Goal: Check status: Check status

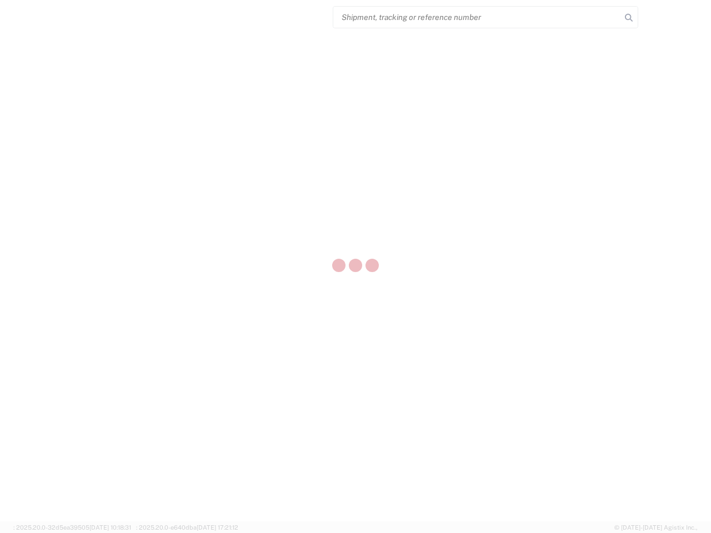
select select "US"
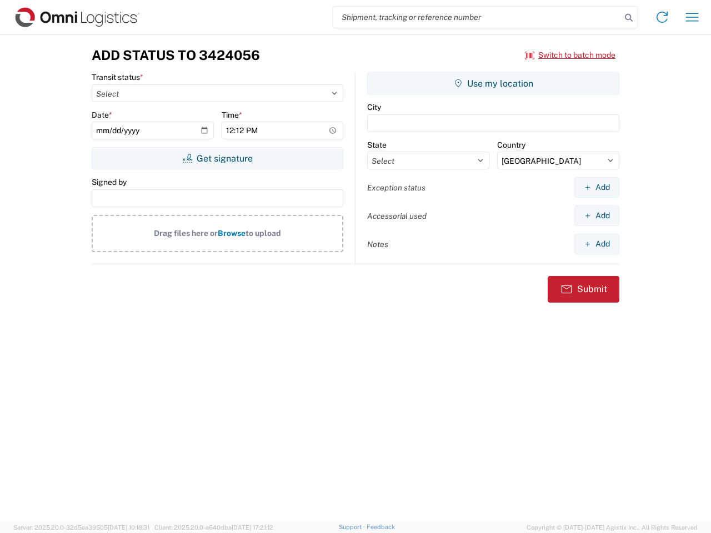
click at [477, 17] on input "search" at bounding box center [477, 17] width 288 height 21
click at [629, 18] on icon at bounding box center [629, 18] width 16 height 16
click at [662, 17] on icon at bounding box center [662, 17] width 18 height 18
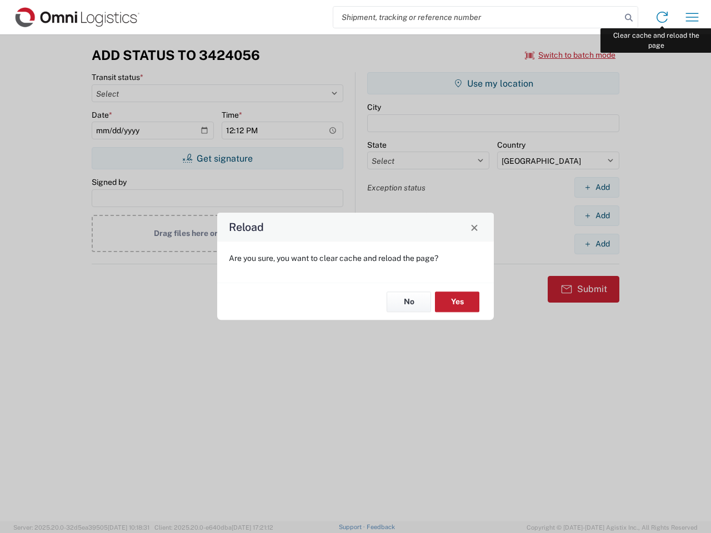
click at [692, 17] on div "Reload Are you sure, you want to clear cache and reload the page? No Yes" at bounding box center [355, 266] width 711 height 533
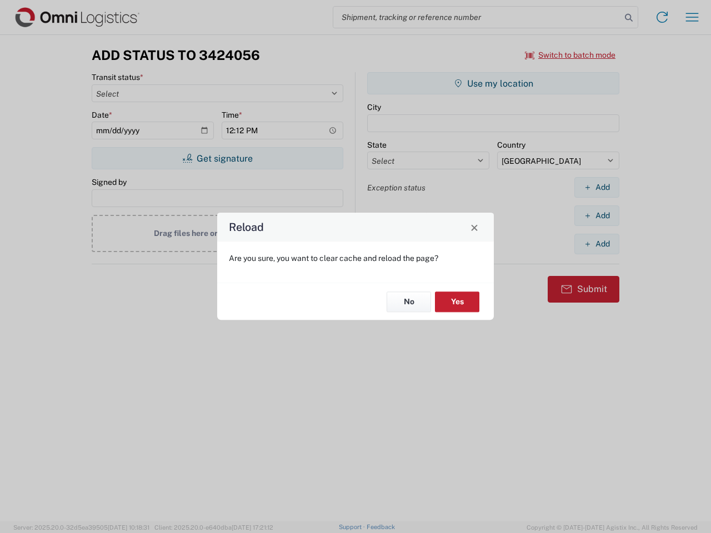
click at [571, 55] on div "Reload Are you sure, you want to clear cache and reload the page? No Yes" at bounding box center [355, 266] width 711 height 533
click at [217, 158] on div "Reload Are you sure, you want to clear cache and reload the page? No Yes" at bounding box center [355, 266] width 711 height 533
click at [493, 83] on div "Reload Are you sure, you want to clear cache and reload the page? No Yes" at bounding box center [355, 266] width 711 height 533
click at [597, 187] on div "Reload Are you sure, you want to clear cache and reload the page? No Yes" at bounding box center [355, 266] width 711 height 533
click at [597, 216] on div "Reload Are you sure, you want to clear cache and reload the page? No Yes" at bounding box center [355, 266] width 711 height 533
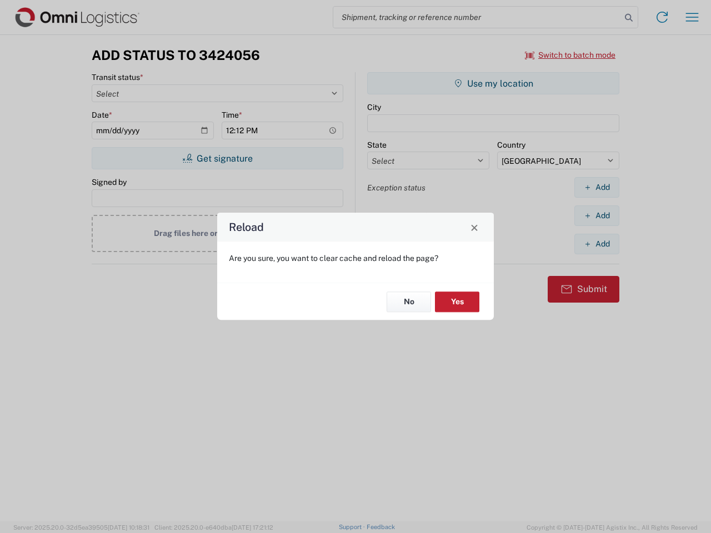
click at [597, 244] on div "Reload Are you sure, you want to clear cache and reload the page? No Yes" at bounding box center [355, 266] width 711 height 533
